Goal: Navigation & Orientation: Find specific page/section

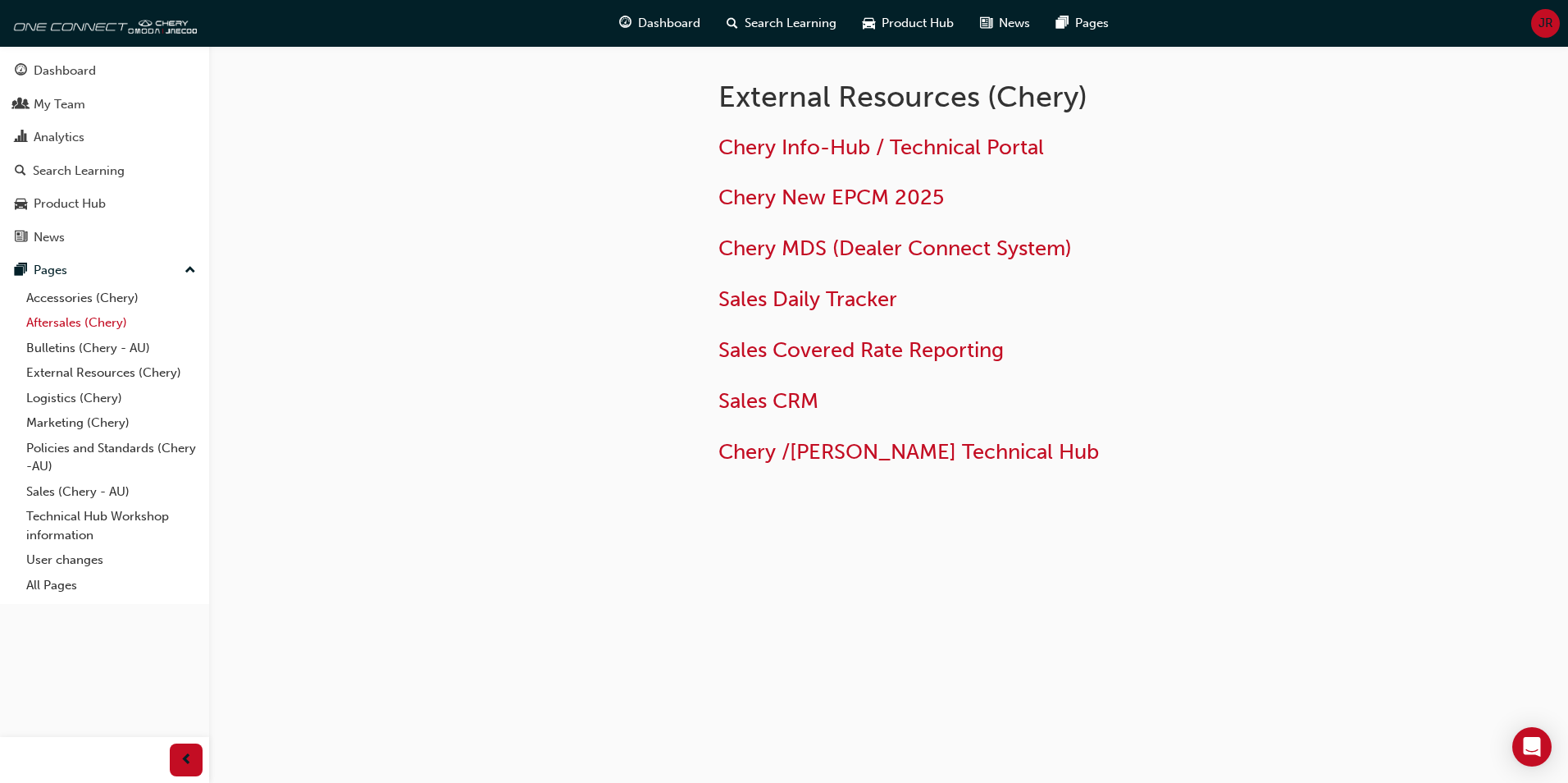
click at [47, 322] on link "Aftersales (Chery)" at bounding box center [111, 323] width 183 height 25
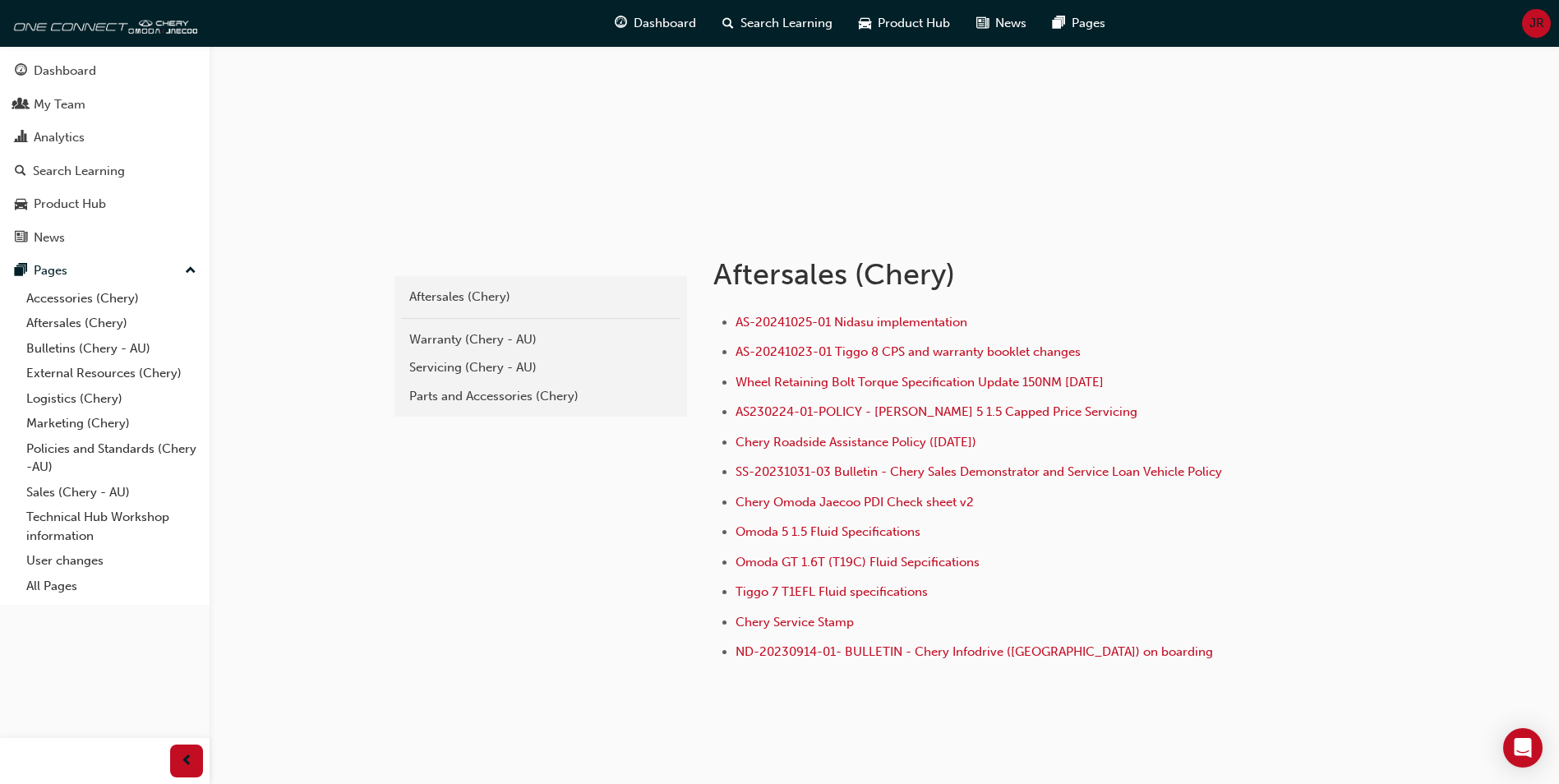
scroll to position [109, 0]
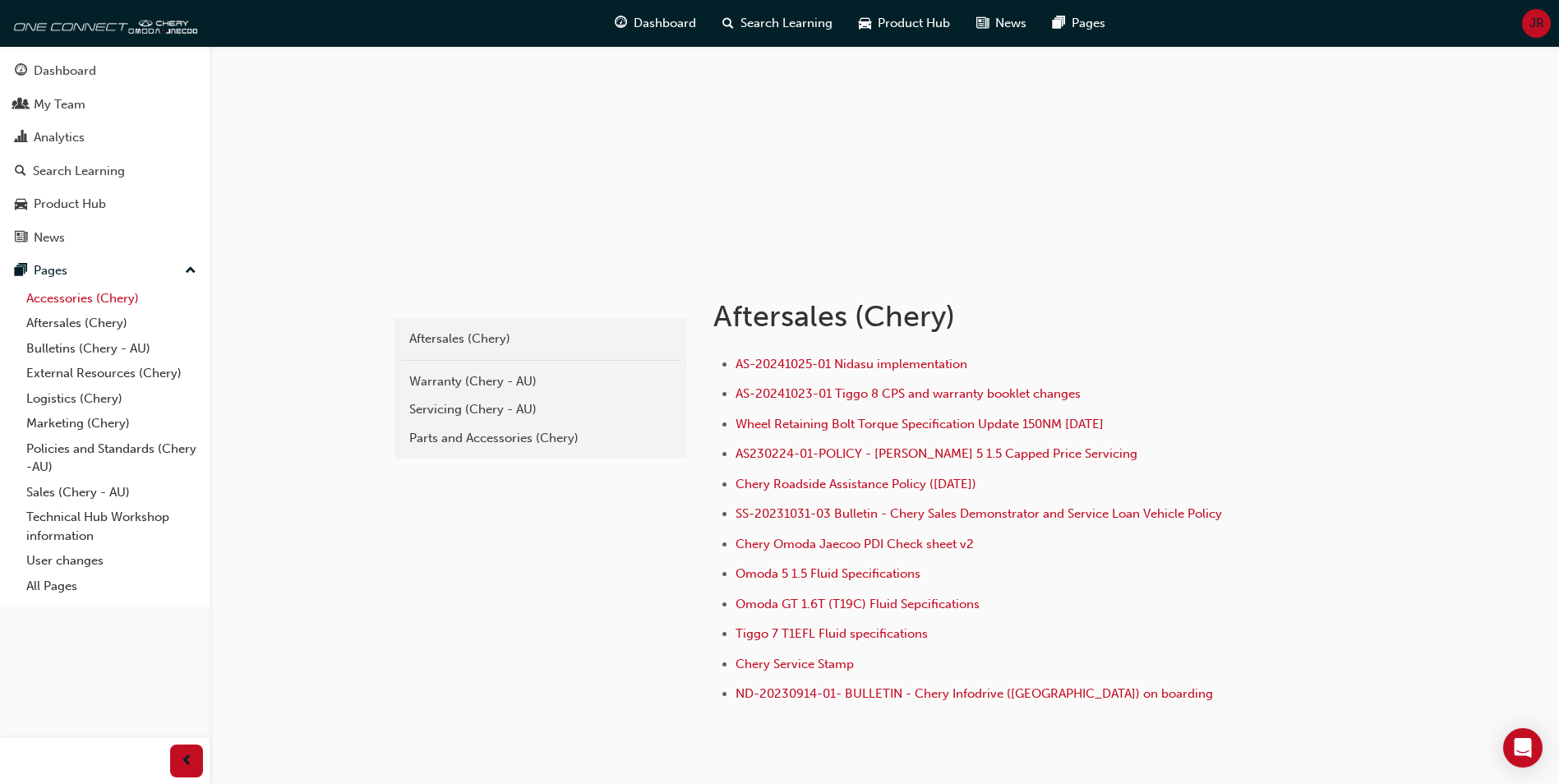
click at [52, 301] on link "Accessories (Chery)" at bounding box center [111, 298] width 183 height 25
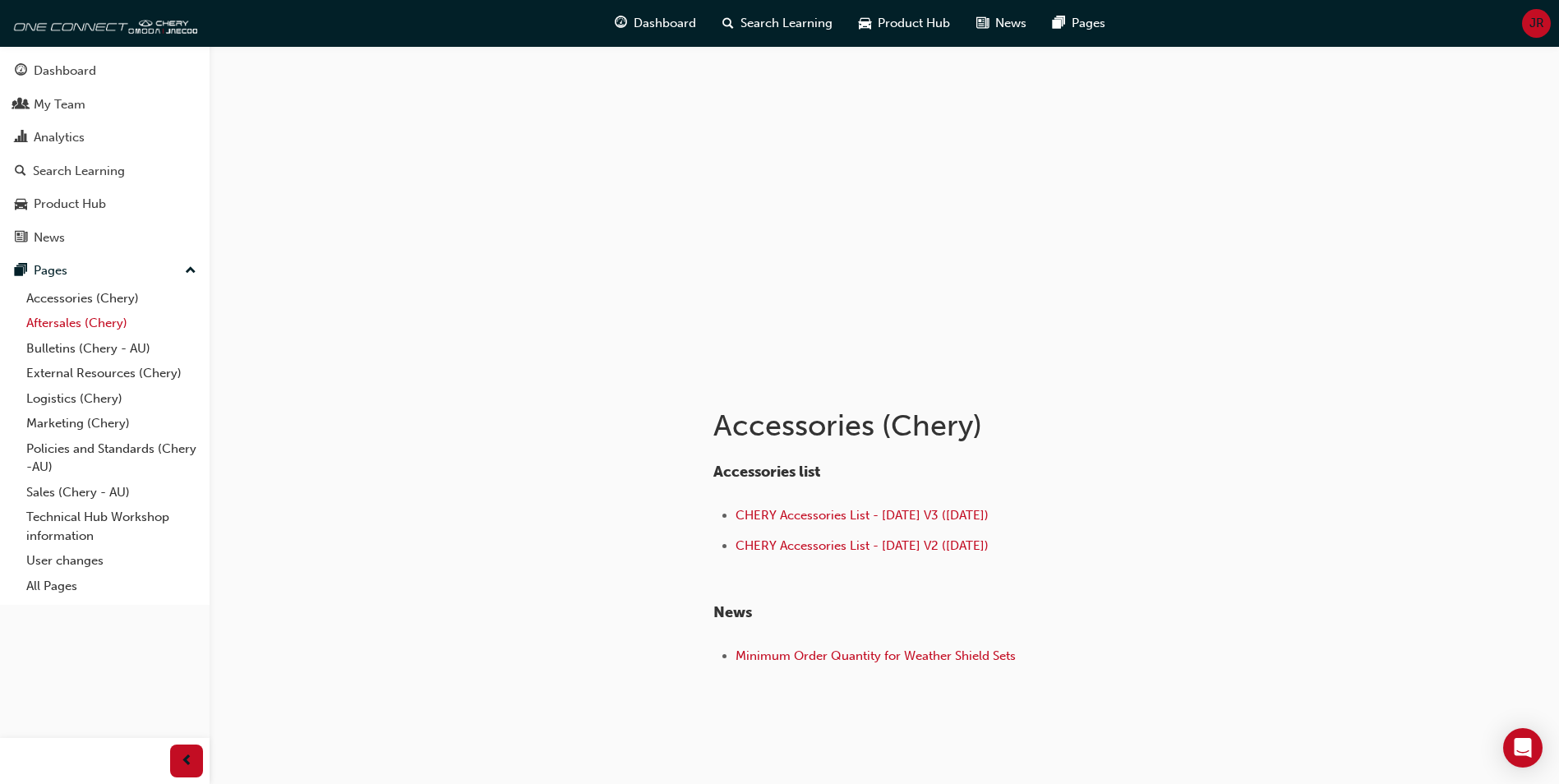
click at [56, 323] on link "Aftersales (Chery)" at bounding box center [111, 323] width 183 height 25
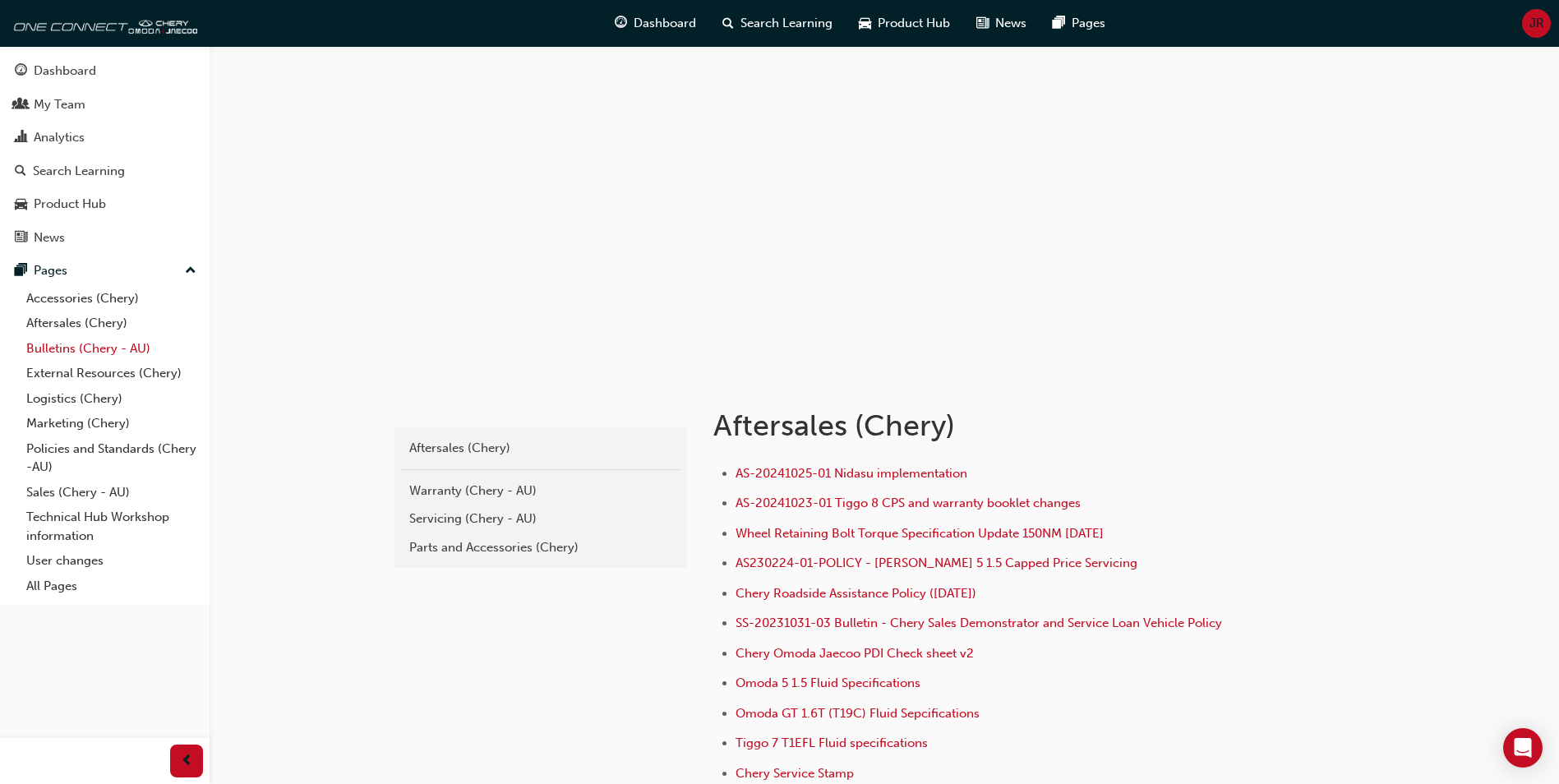
click at [56, 347] on link "Bulletins (Chery - AU)" at bounding box center [111, 348] width 183 height 25
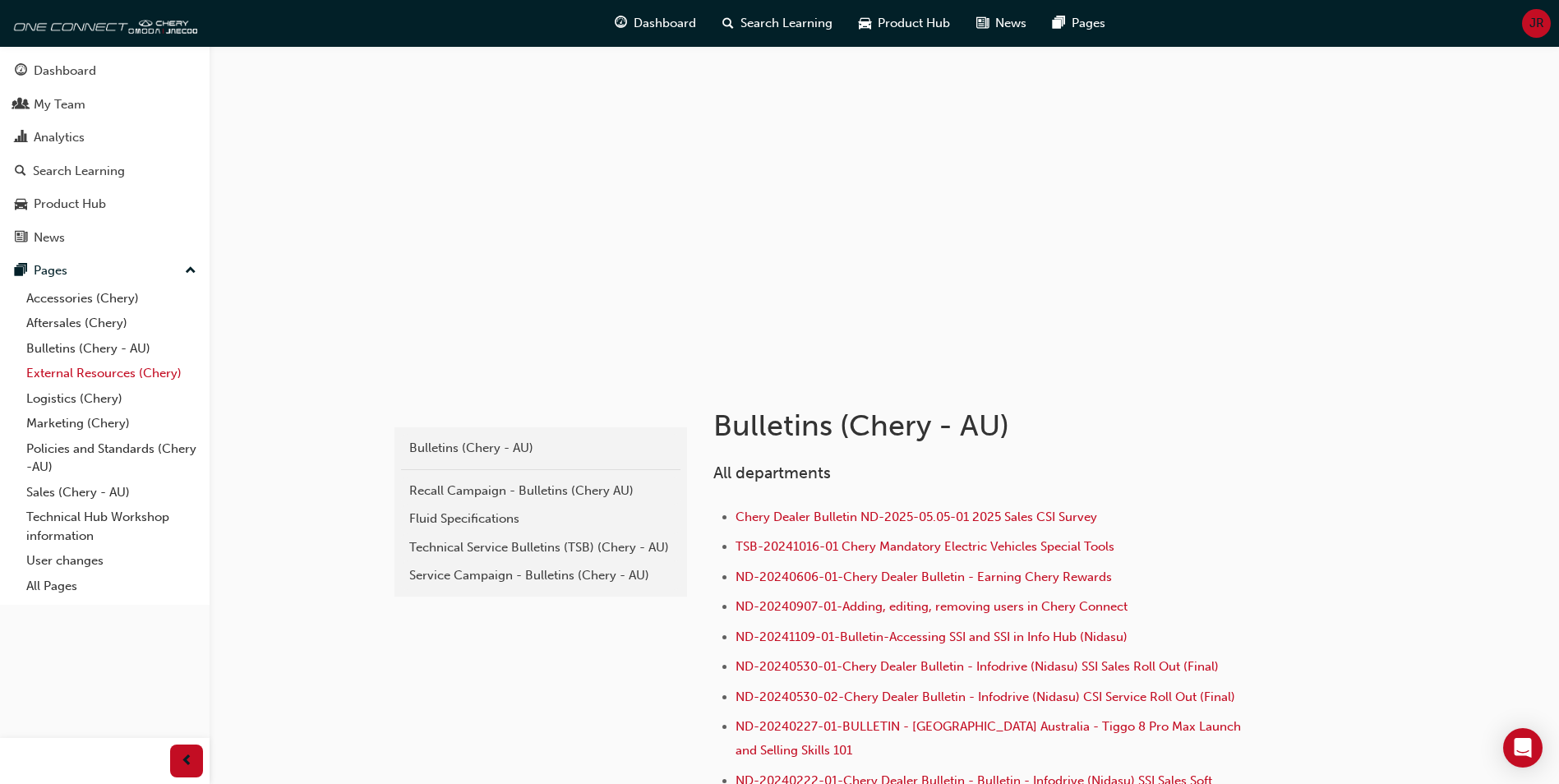
click at [62, 373] on link "External Resources (Chery)" at bounding box center [111, 373] width 183 height 25
